Goal: Find specific page/section: Find specific page/section

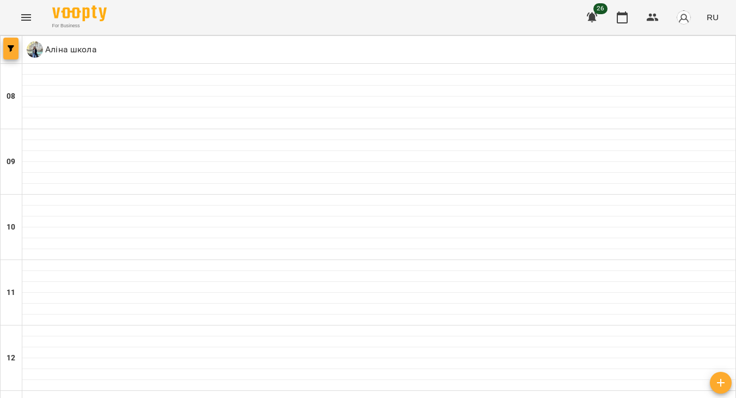
click at [10, 45] on button "button" at bounding box center [10, 49] width 15 height 22
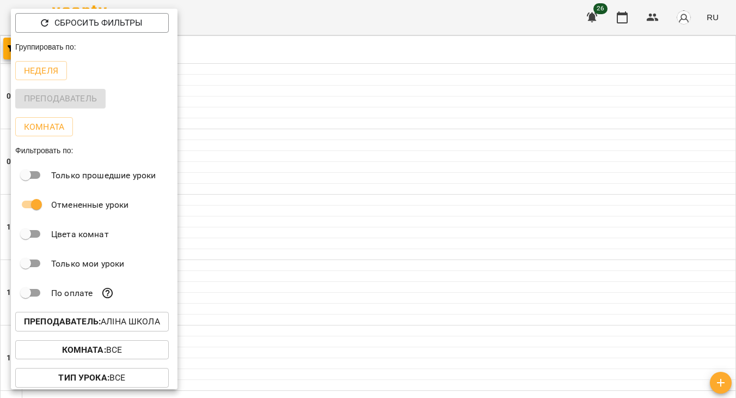
click at [48, 95] on div "Преподаватель" at bounding box center [94, 98] width 167 height 28
click at [54, 104] on div "Преподаватель" at bounding box center [94, 98] width 167 height 28
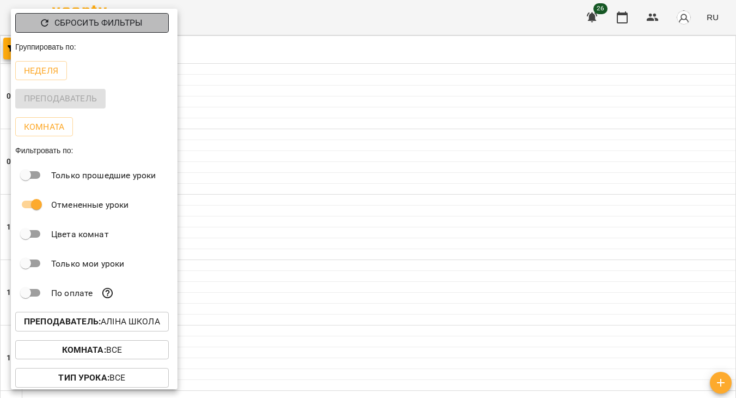
click at [84, 18] on p "Сбросить фильтры" at bounding box center [98, 22] width 88 height 13
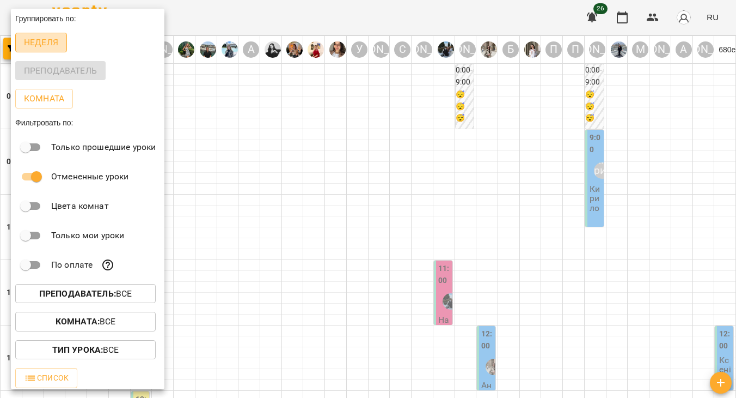
click at [41, 43] on p "Неделя" at bounding box center [41, 42] width 34 height 13
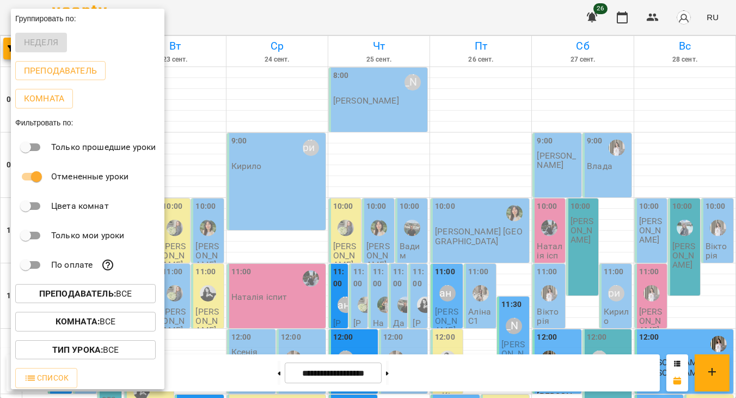
click at [261, 18] on div at bounding box center [368, 199] width 736 height 398
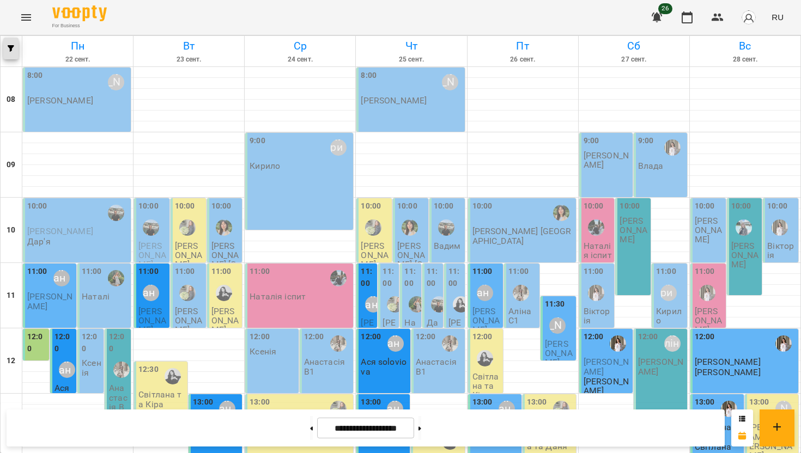
click at [12, 43] on button "button" at bounding box center [10, 49] width 15 height 22
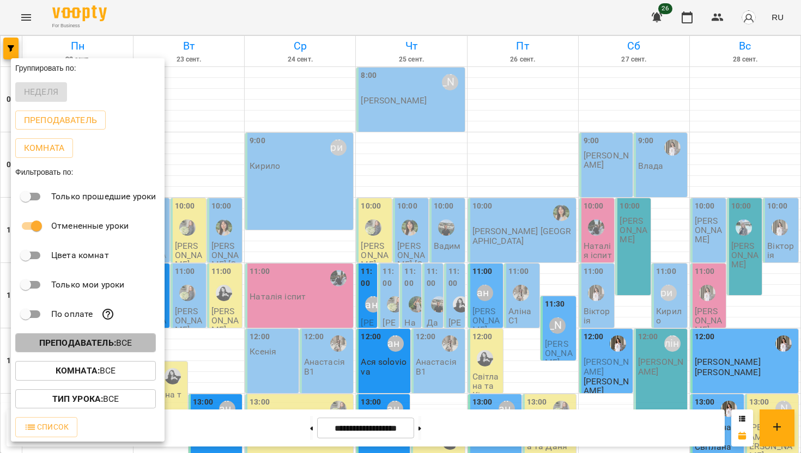
click at [77, 340] on p "Преподаватель : Все" at bounding box center [85, 343] width 93 height 13
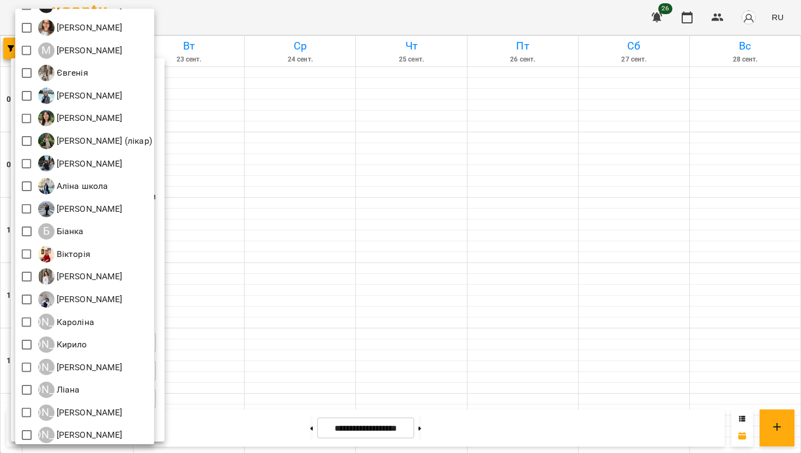
scroll to position [143, 0]
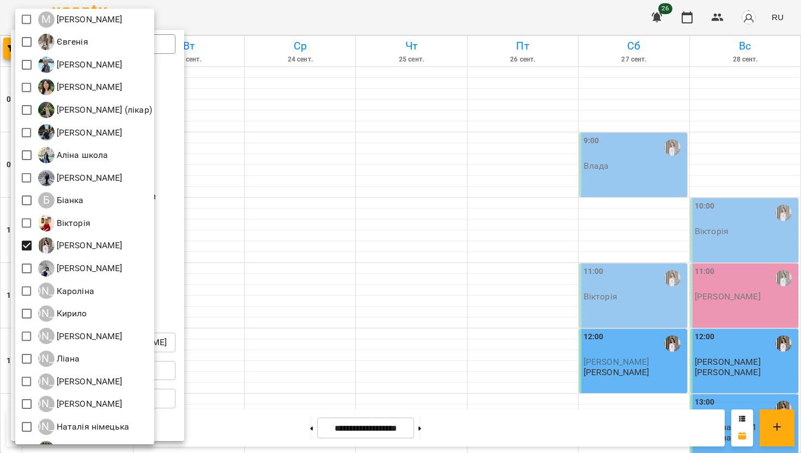
click at [414, 21] on div at bounding box center [400, 226] width 801 height 453
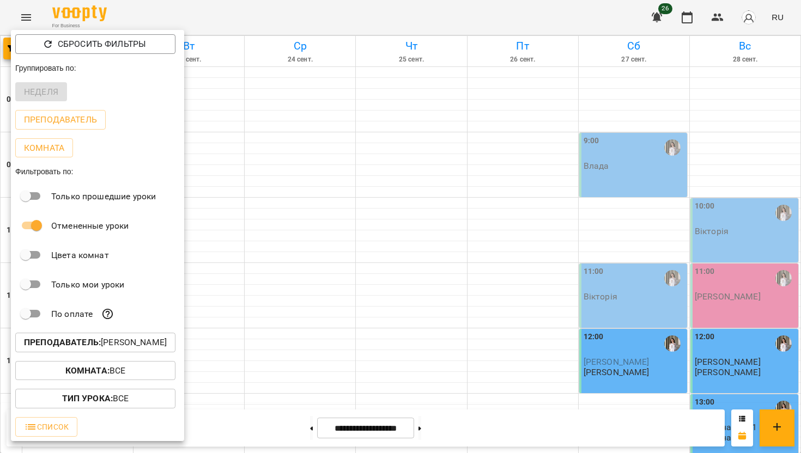
click at [405, 13] on div at bounding box center [400, 226] width 801 height 453
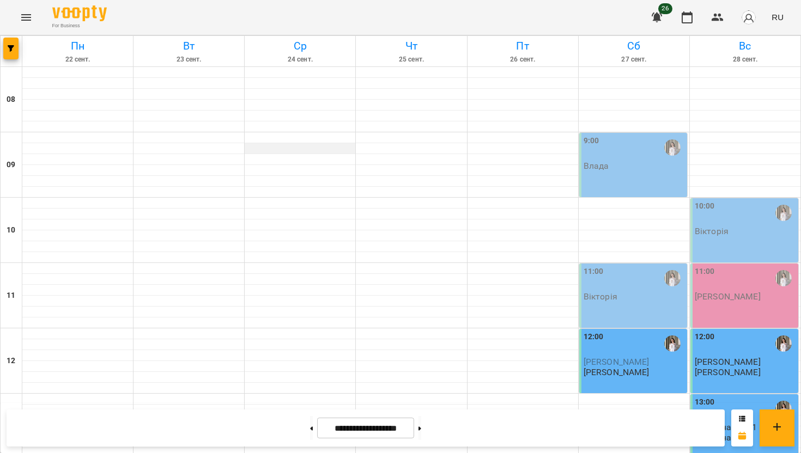
scroll to position [643, 0]
click at [27, 15] on icon "Menu" at bounding box center [26, 17] width 13 height 13
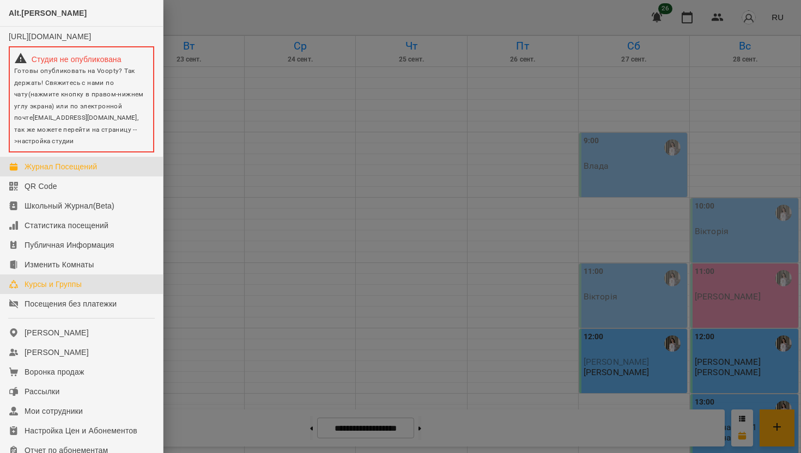
click at [64, 290] on div "Курсы и Группы" at bounding box center [53, 284] width 57 height 11
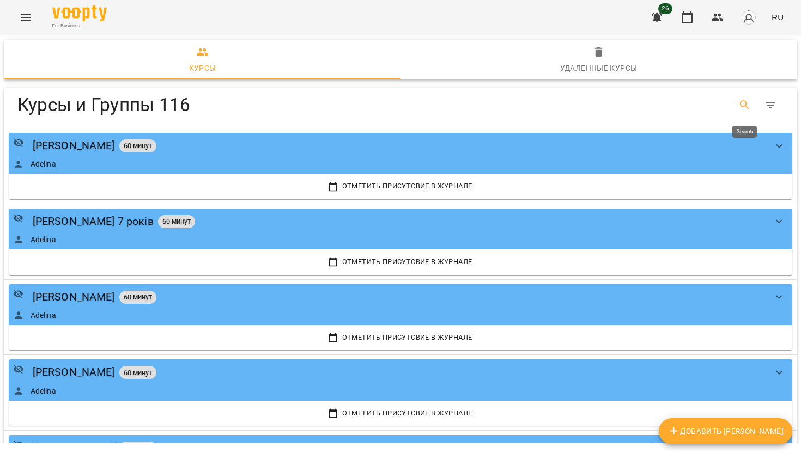
click at [736, 107] on icon "Search" at bounding box center [744, 105] width 13 height 13
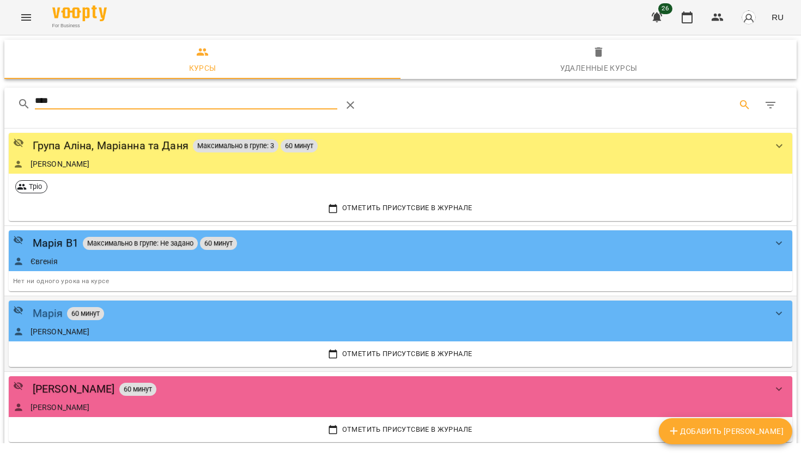
type input "****"
click at [54, 315] on div "Марія" at bounding box center [48, 313] width 30 height 17
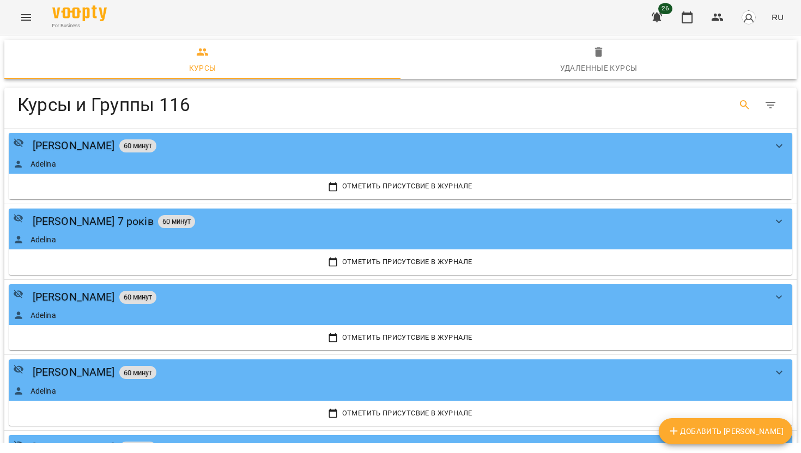
click at [736, 109] on icon "Search" at bounding box center [744, 105] width 13 height 13
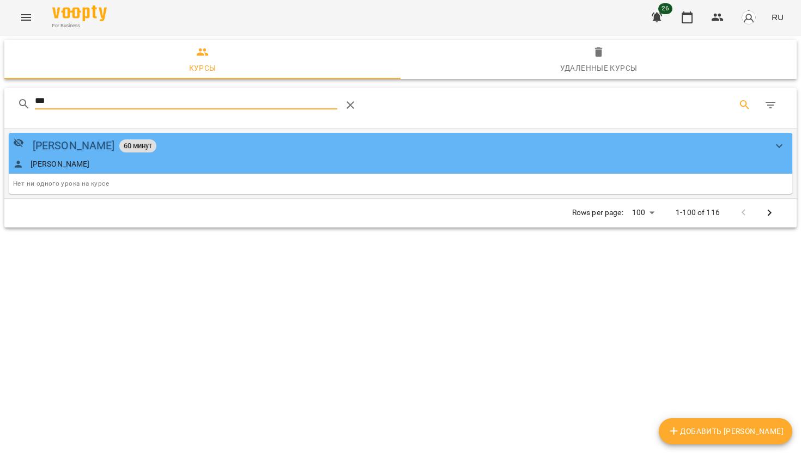
type input "***"
click at [53, 148] on div "[PERSON_NAME]" at bounding box center [74, 145] width 82 height 17
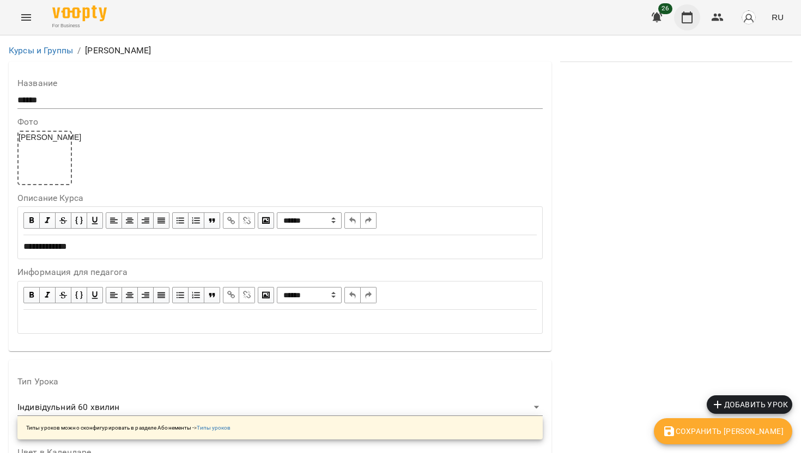
click at [692, 27] on button "button" at bounding box center [687, 17] width 26 height 26
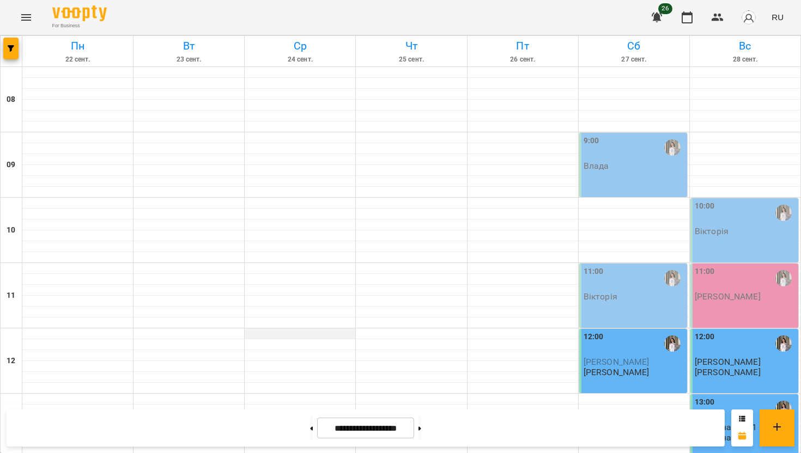
scroll to position [643, 0]
click at [421, 397] on button at bounding box center [419, 428] width 3 height 24
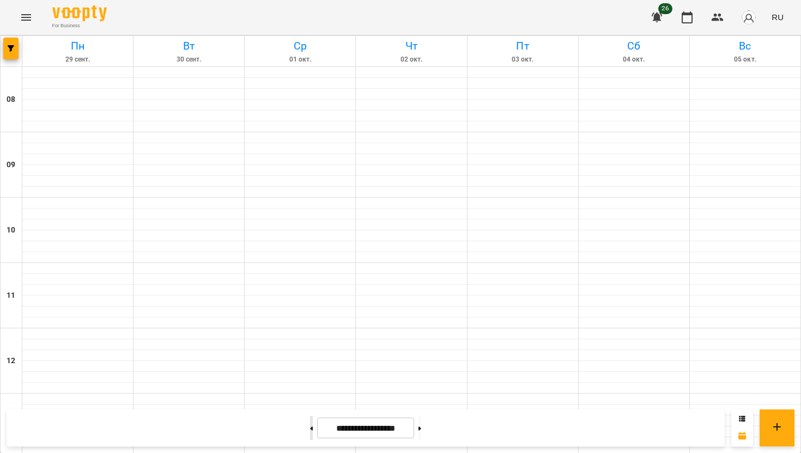
click at [310, 397] on button at bounding box center [311, 428] width 3 height 24
type input "**********"
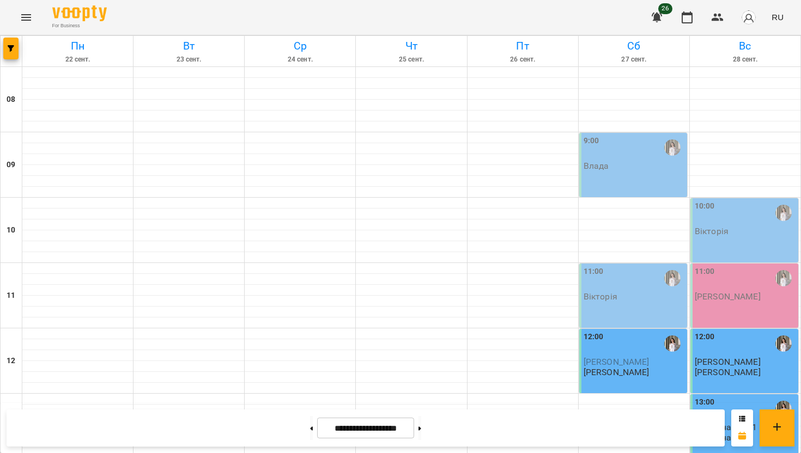
click at [22, 14] on icon "Menu" at bounding box center [26, 17] width 10 height 7
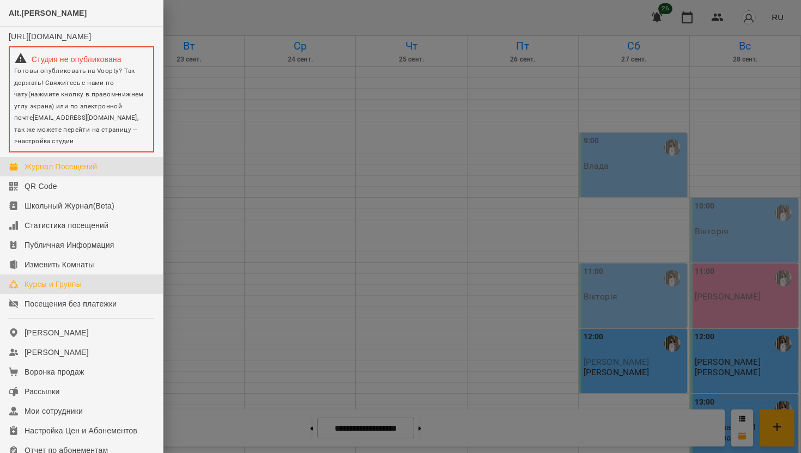
click at [53, 294] on link "Курсы и Группы" at bounding box center [81, 284] width 163 height 20
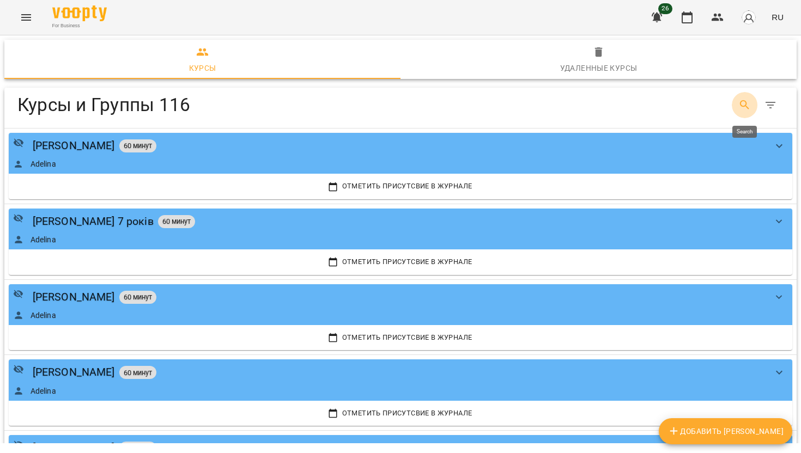
click at [736, 108] on icon "Search" at bounding box center [744, 105] width 13 height 13
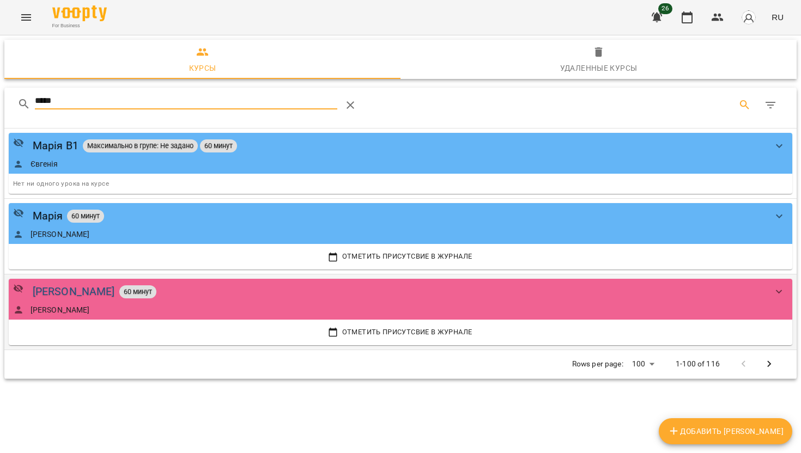
type input "*****"
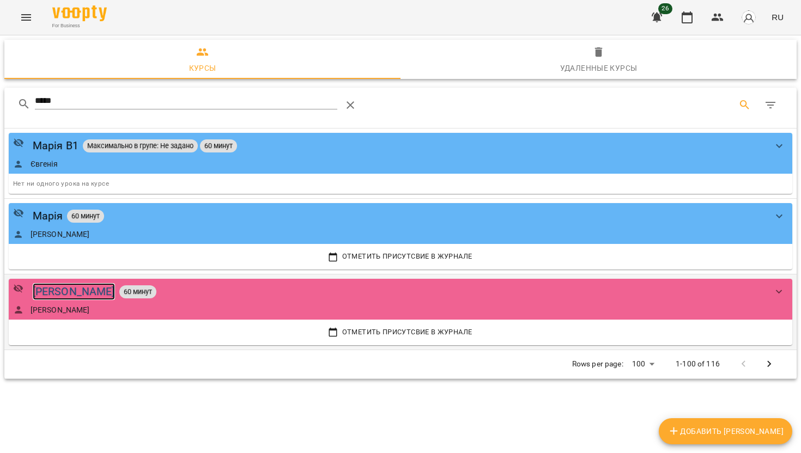
click at [58, 290] on div "[PERSON_NAME]" at bounding box center [74, 291] width 82 height 17
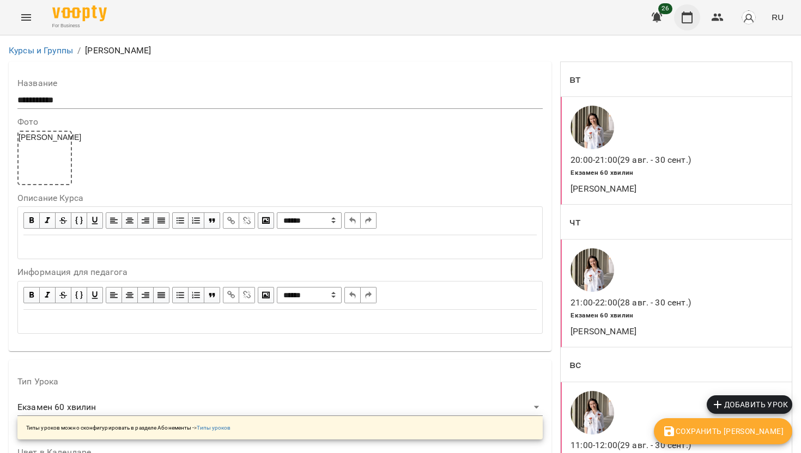
click at [693, 16] on icon "button" at bounding box center [686, 17] width 13 height 13
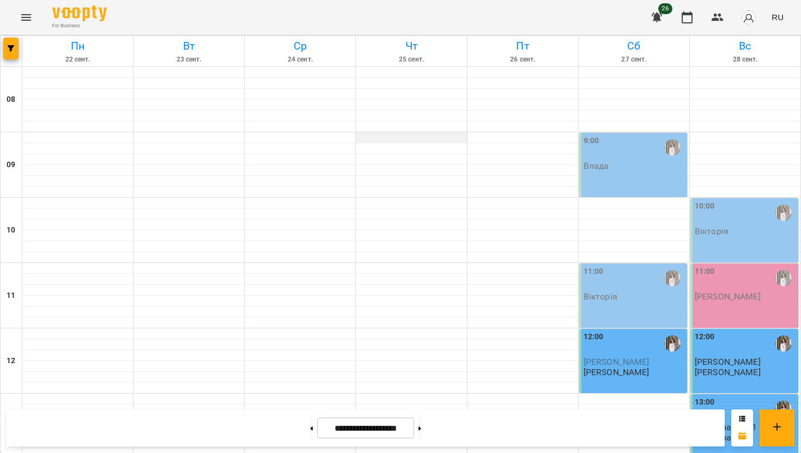
scroll to position [643, 0]
click at [421, 397] on button at bounding box center [419, 428] width 3 height 24
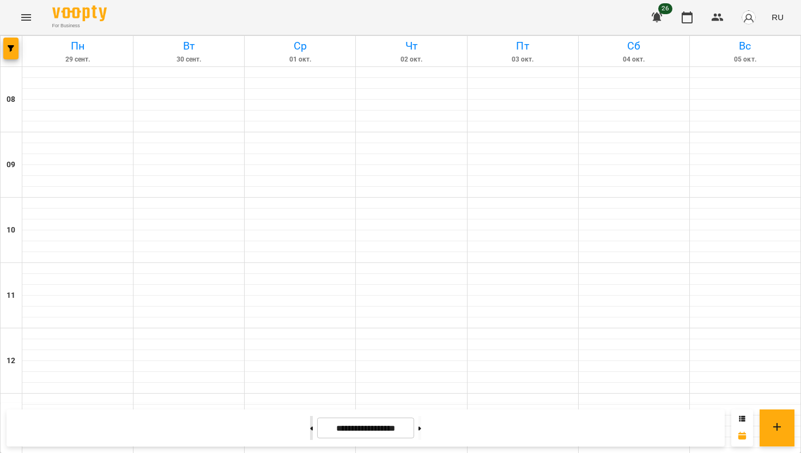
click at [310, 397] on button at bounding box center [311, 428] width 3 height 24
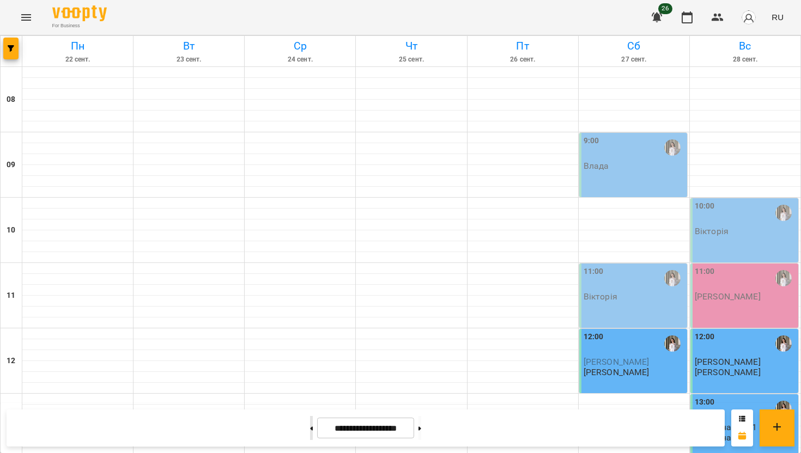
click at [310, 397] on icon at bounding box center [311, 428] width 3 height 4
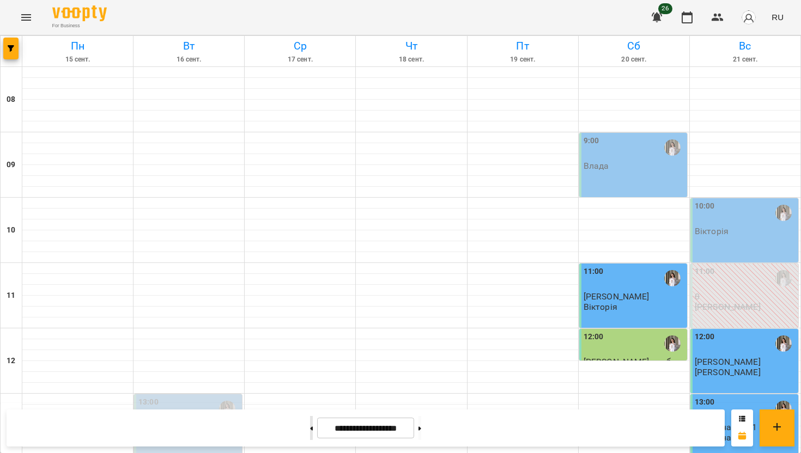
click at [310, 397] on icon at bounding box center [311, 428] width 3 height 4
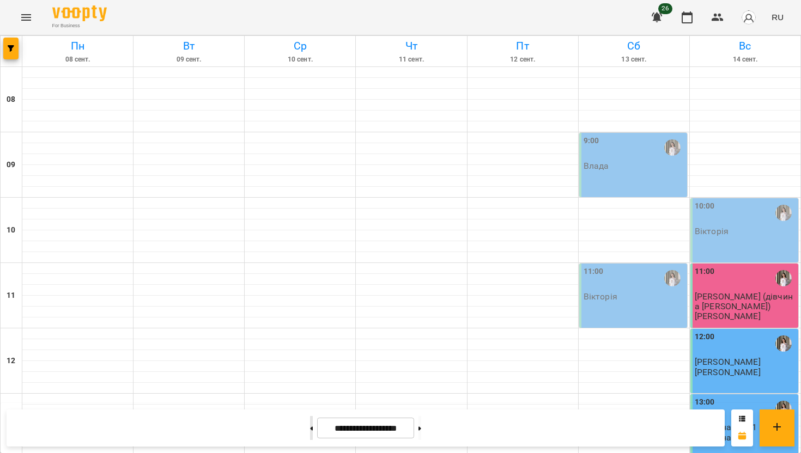
click at [310, 397] on button at bounding box center [311, 428] width 3 height 24
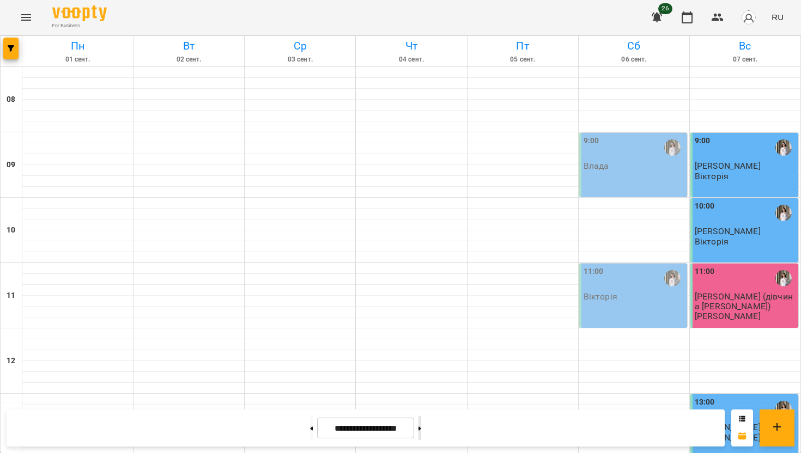
click at [421, 397] on icon at bounding box center [419, 428] width 3 height 4
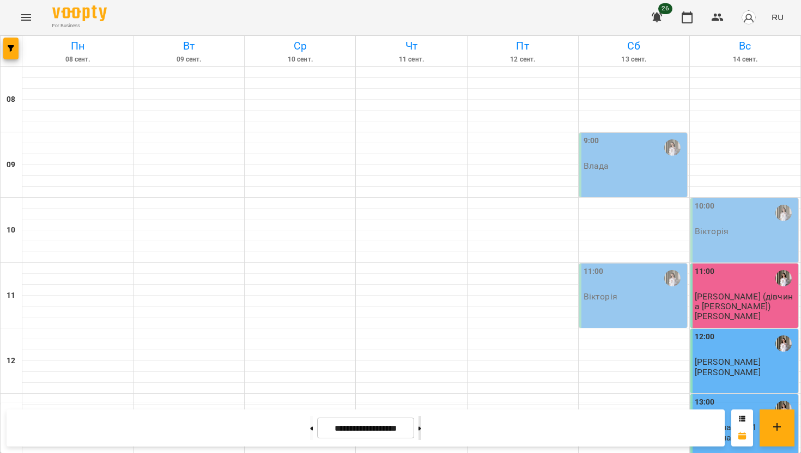
click at [421, 397] on button at bounding box center [419, 428] width 3 height 24
type input "**********"
